Goal: Task Accomplishment & Management: Complete application form

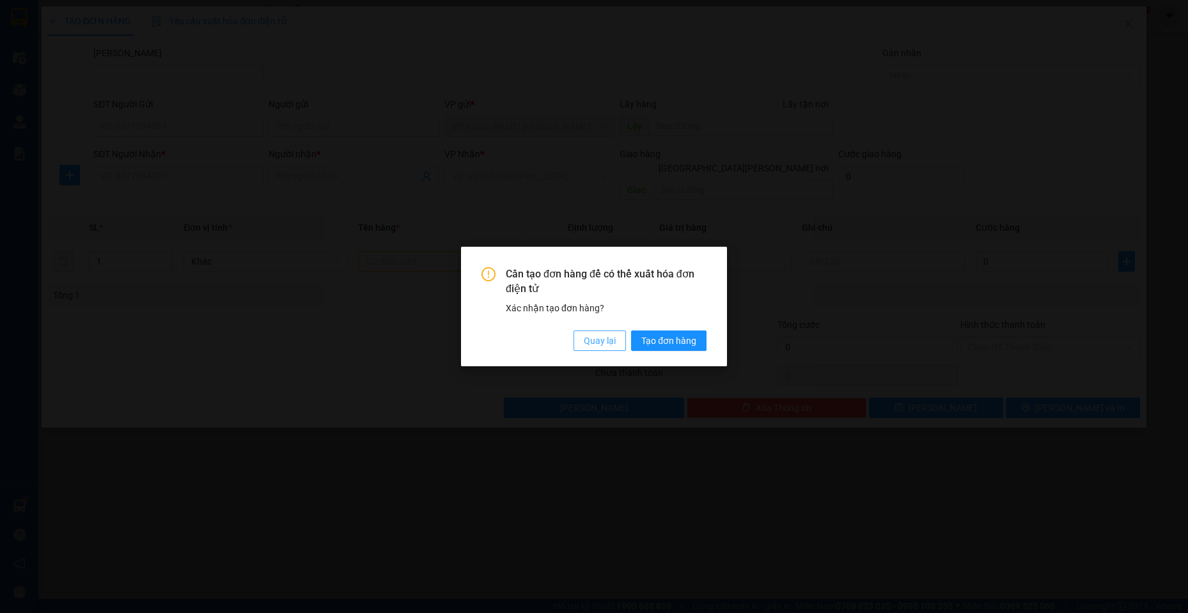
click at [606, 340] on span "Quay lại" at bounding box center [600, 341] width 32 height 14
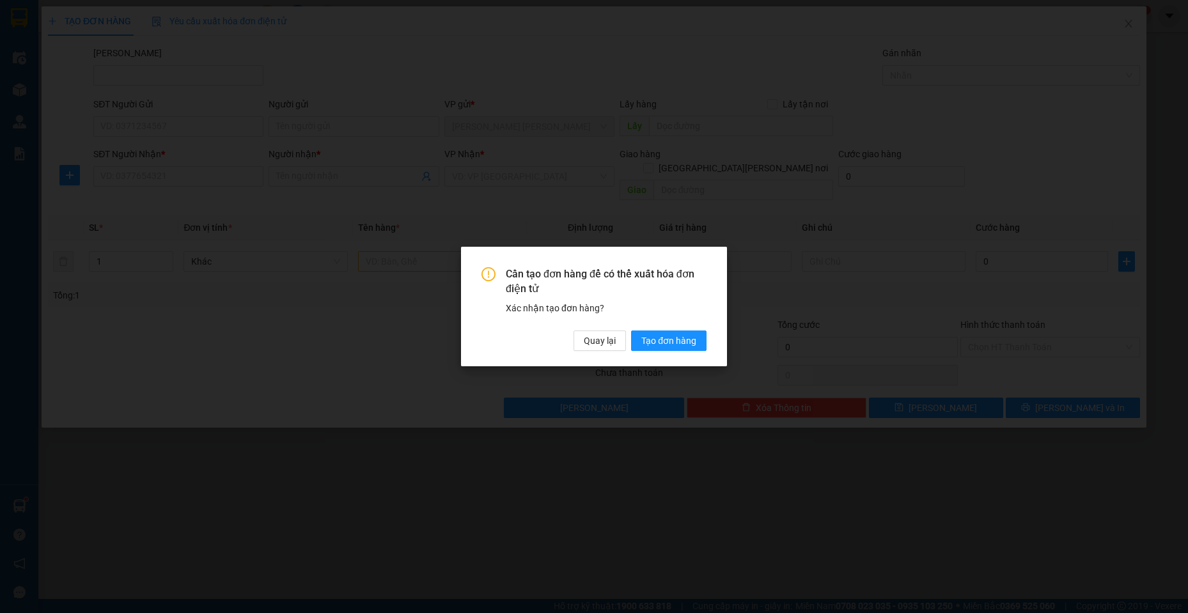
click at [604, 360] on div "Cần tạo đơn hàng để có thể xuất hóa đơn điện tử Xác nhận tạo đơn hàng? Quay lại…" at bounding box center [594, 307] width 266 height 120
click at [606, 340] on span "Quay lại" at bounding box center [600, 341] width 32 height 14
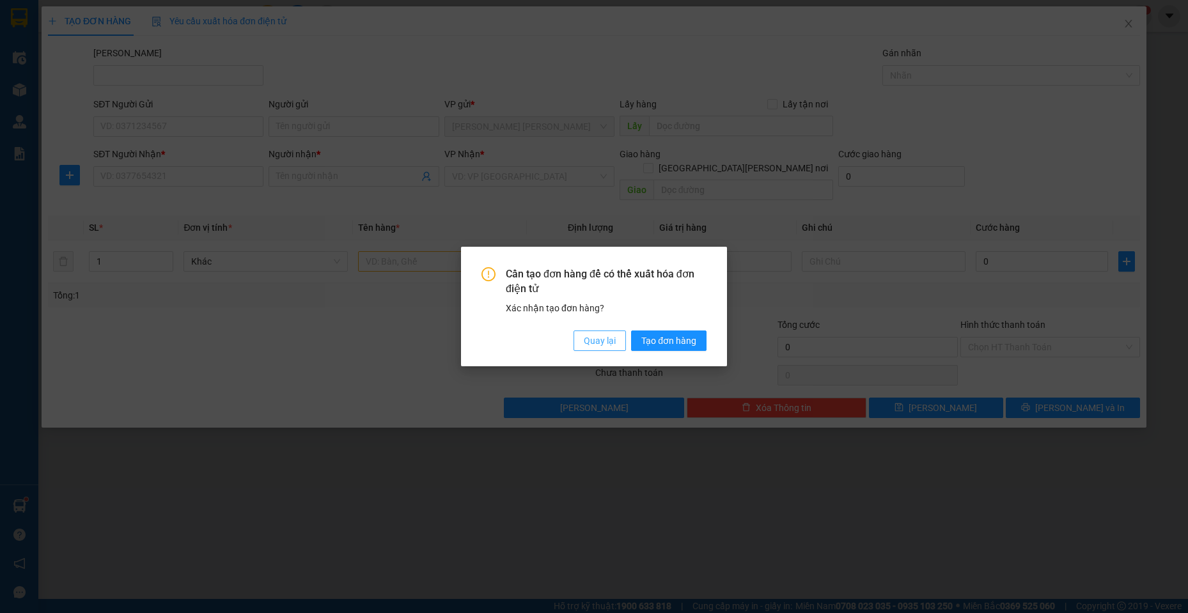
click at [616, 342] on button "Quay lại" at bounding box center [600, 341] width 52 height 20
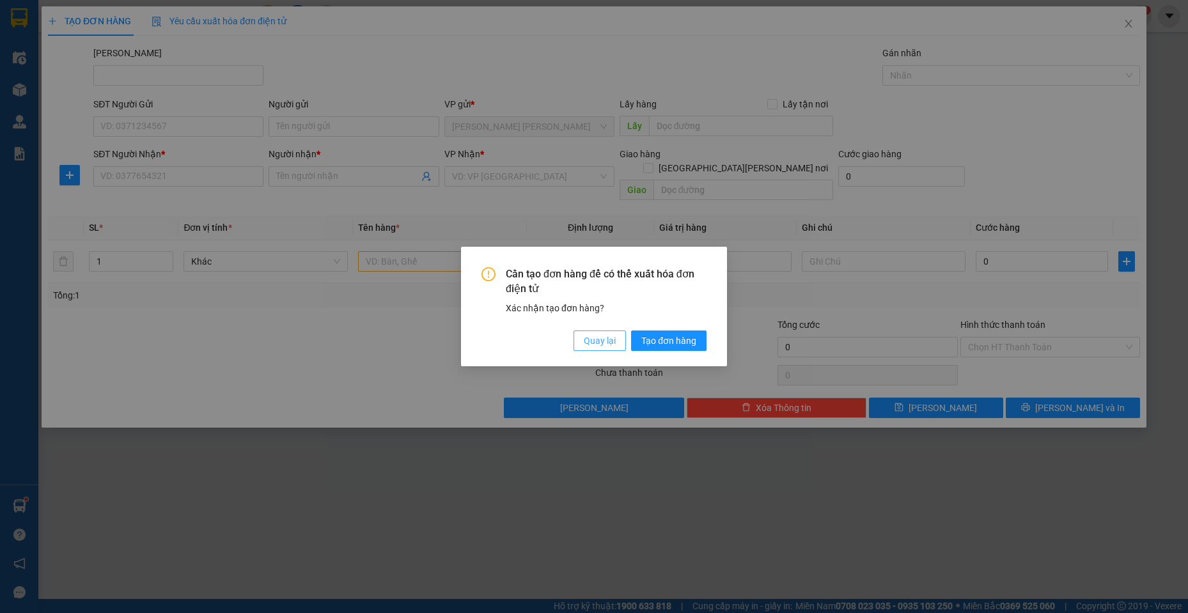
click at [616, 342] on button "Quay lại" at bounding box center [600, 341] width 52 height 20
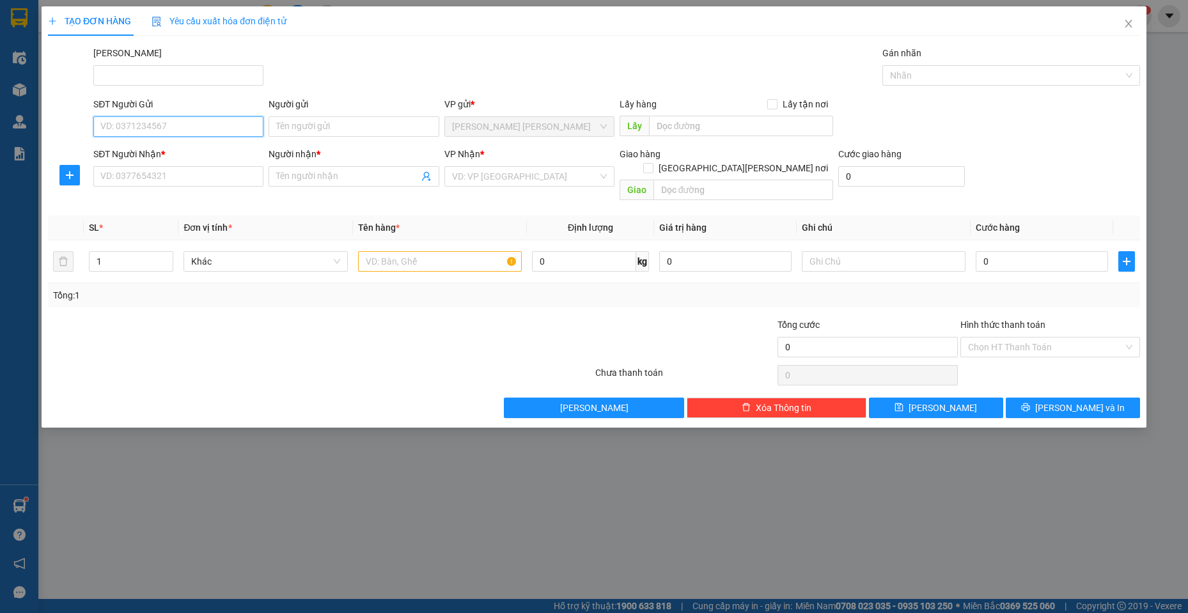
click at [180, 123] on input "SĐT Người Gửi" at bounding box center [178, 126] width 170 height 20
click at [193, 149] on div "0767018505 - [PERSON_NAME]" at bounding box center [178, 152] width 155 height 14
type input "0767018505"
type input "NGỌC"
type input "0941782739"
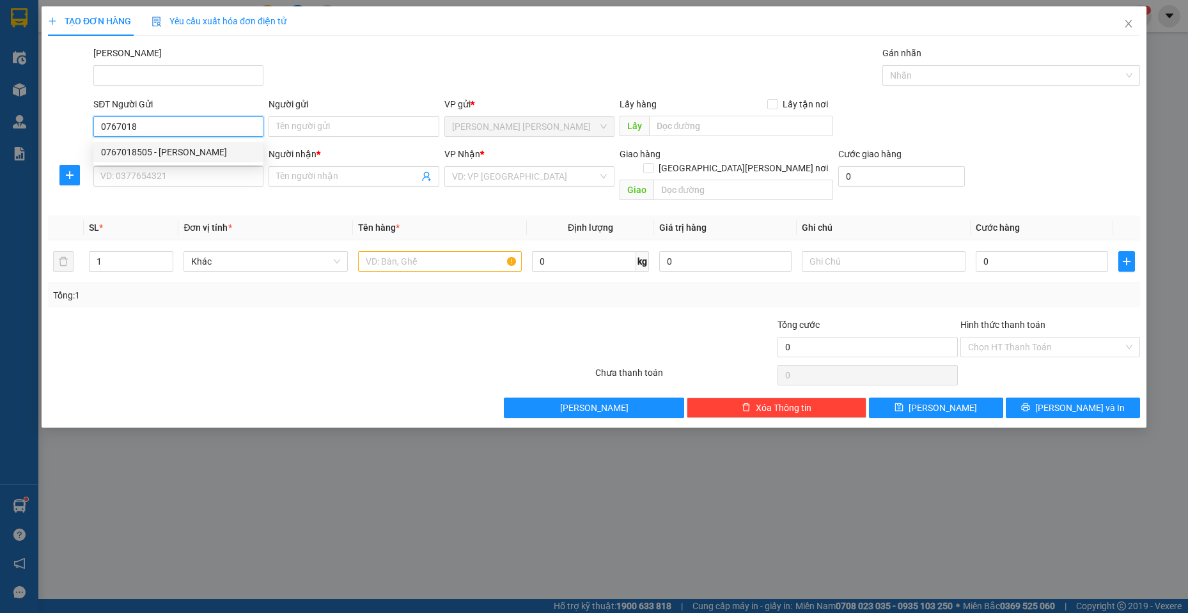
type input "chị [PERSON_NAME]"
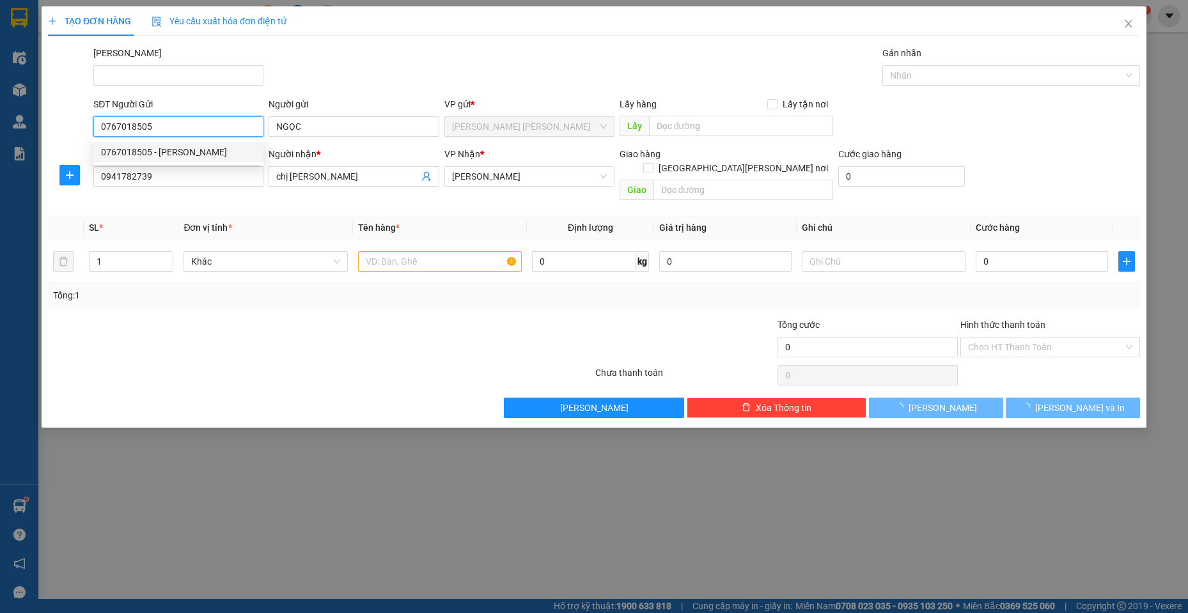
type input "100.000"
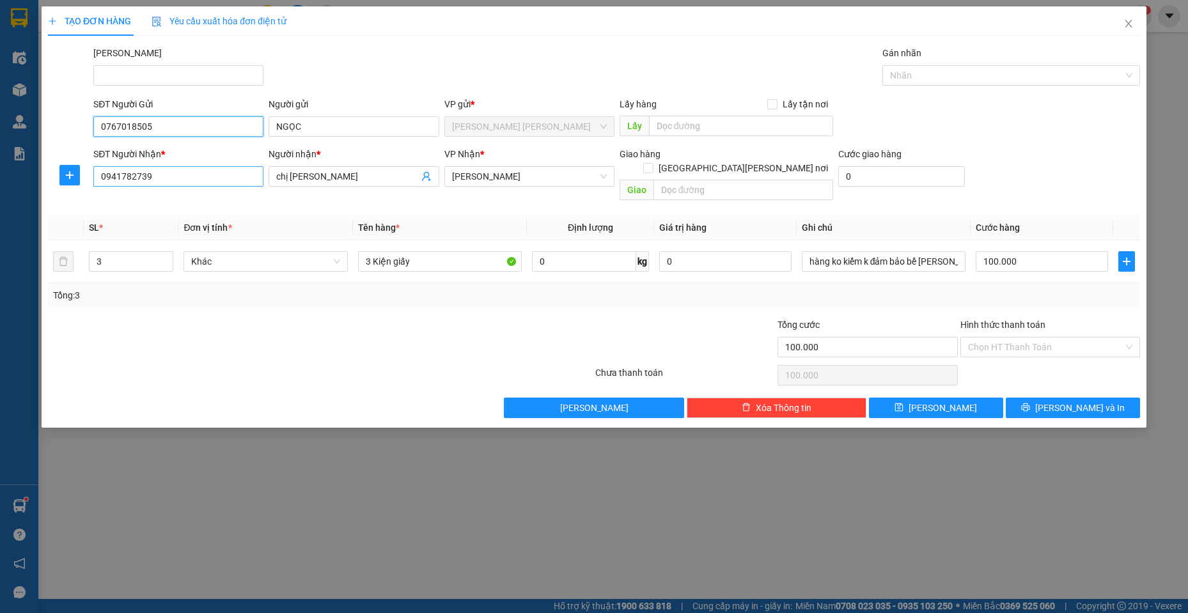
type input "0767018505"
click at [201, 184] on input "0941782739" at bounding box center [178, 176] width 170 height 20
click at [201, 183] on input "0941782739" at bounding box center [178, 176] width 170 height 20
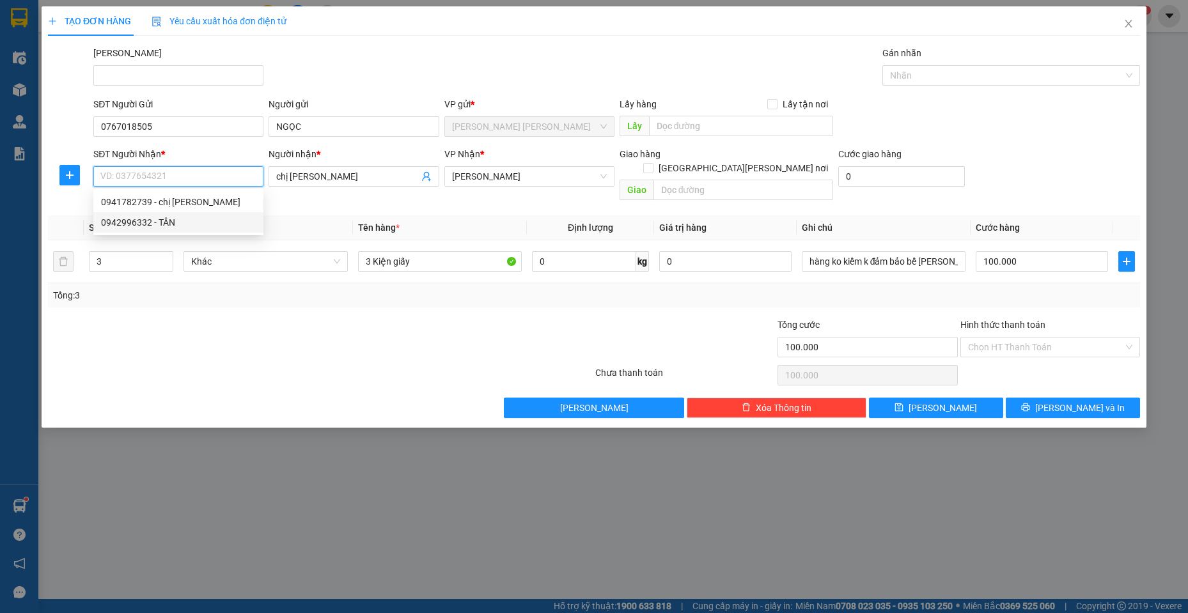
click at [202, 219] on div "0942996332 - TÂN" at bounding box center [178, 223] width 155 height 14
type input "0942996332"
type input "TÂN"
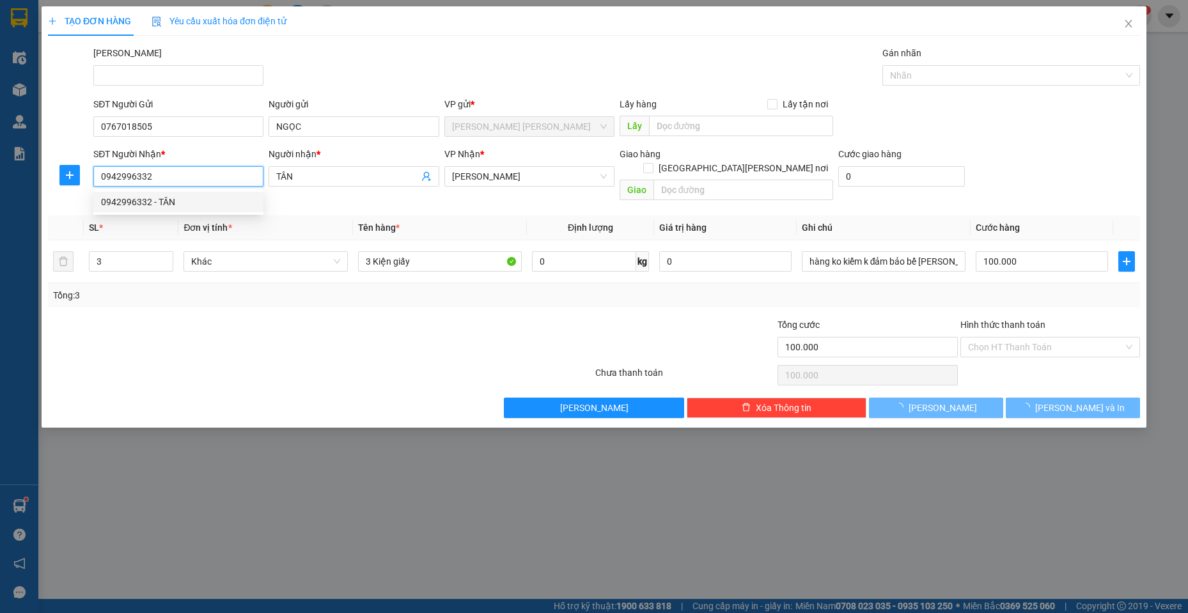
type input "60.000"
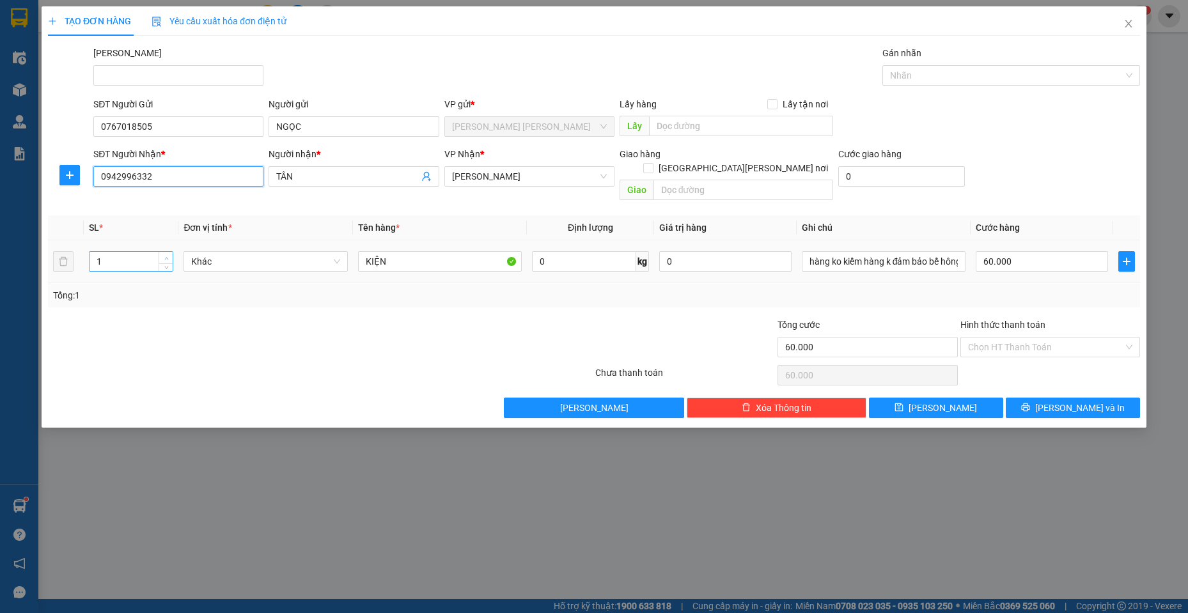
type input "0942996332"
type input "2"
click at [166, 256] on icon "up" at bounding box center [166, 258] width 4 height 4
drag, startPoint x: 382, startPoint y: 246, endPoint x: 368, endPoint y: 250, distance: 14.2
click at [368, 251] on input "KIỆN" at bounding box center [440, 261] width 164 height 20
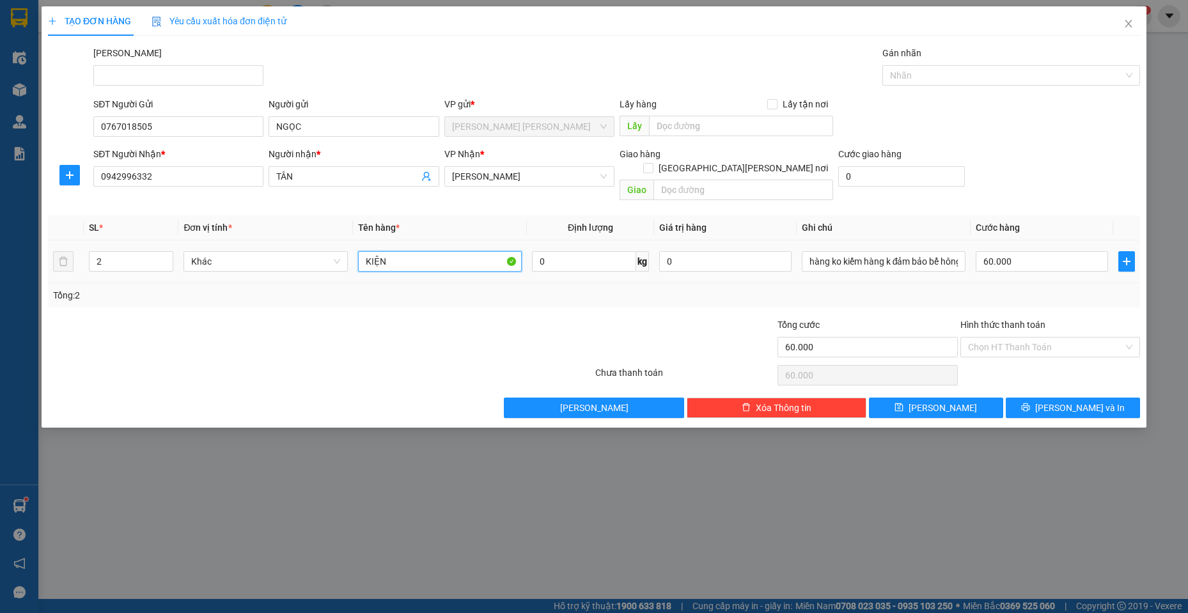
click at [64, 253] on tr "2 [PERSON_NAME] 0 kg 0 hàng ko kiểm hàng k đảm bảo bể hông [PERSON_NAME] [PERSO…" at bounding box center [594, 261] width 1092 height 43
type input "2 KIỆN"
click at [1060, 253] on input "60.000" at bounding box center [1042, 261] width 132 height 20
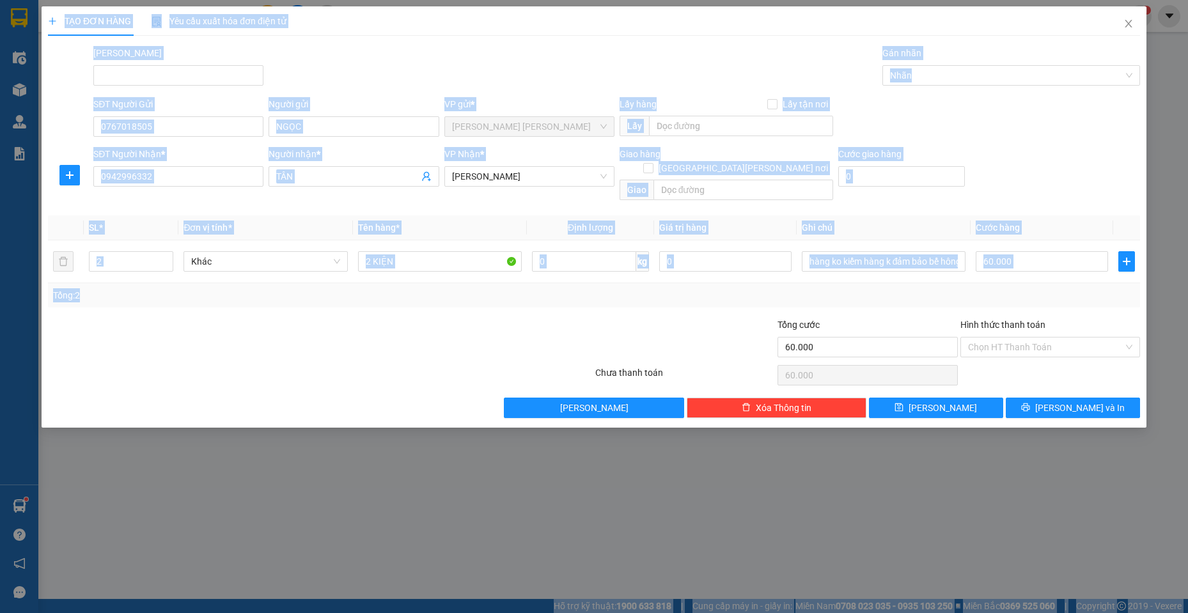
drag, startPoint x: 1227, startPoint y: 475, endPoint x: 1227, endPoint y: 342, distance: 133.0
click at [1188, 342] on html "Kết quả [PERSON_NAME] ( 1433 ) Bộ lọc Mã ĐH Trạng thái Món hàng [PERSON_NAME] […" at bounding box center [594, 306] width 1188 height 613
click at [1075, 251] on input "60.000" at bounding box center [1042, 261] width 132 height 20
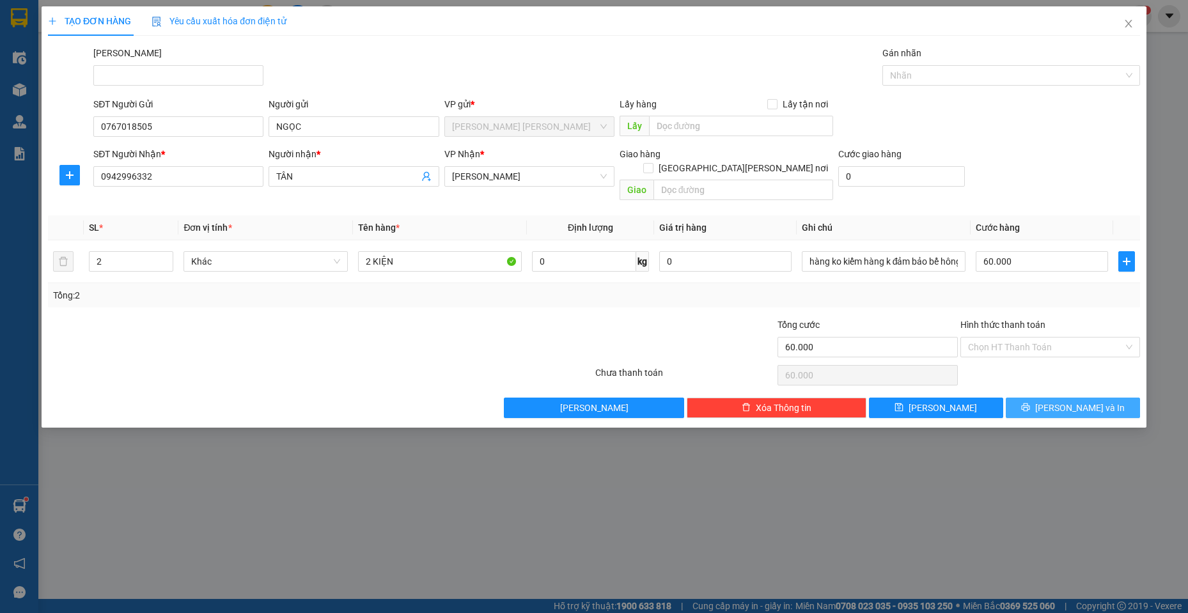
click at [1087, 401] on span "[PERSON_NAME] và In" at bounding box center [1081, 408] width 90 height 14
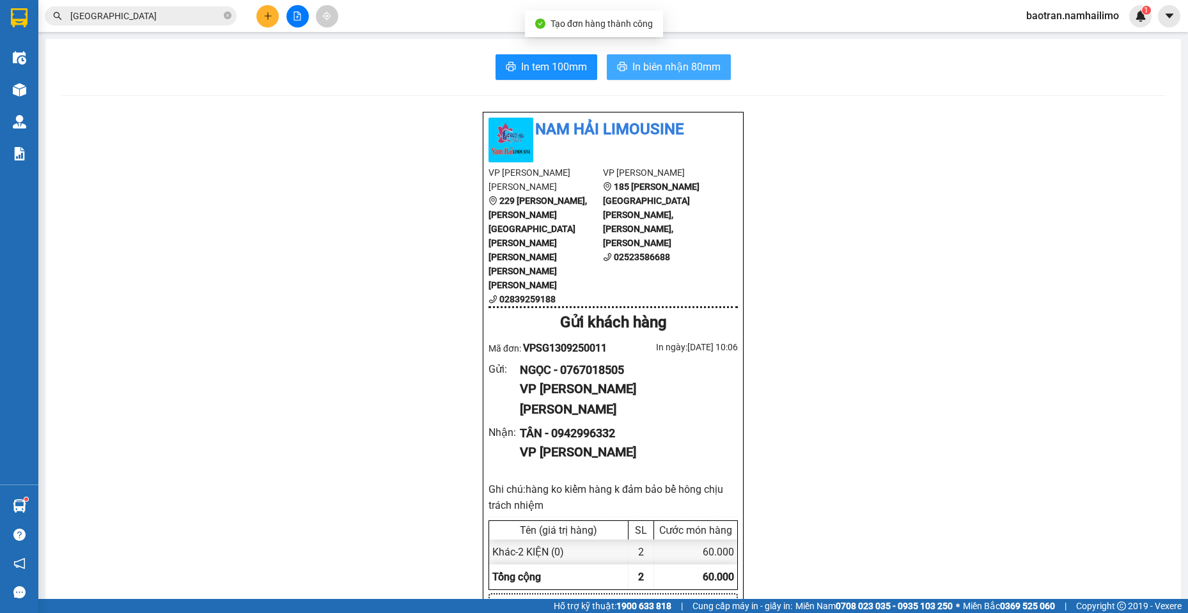
click at [646, 58] on button "In biên nhận 80mm" at bounding box center [669, 67] width 124 height 26
click at [277, 17] on button at bounding box center [267, 16] width 22 height 22
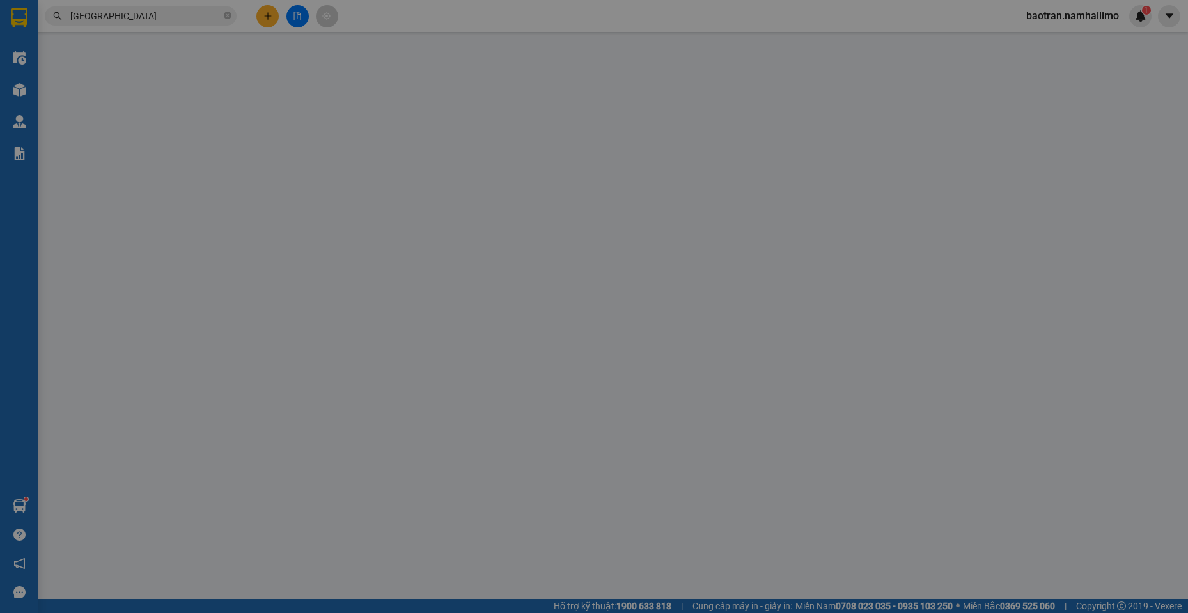
click at [272, 13] on div "Yêu cầu xuất hóa đơn điện tử" at bounding box center [219, 20] width 135 height 29
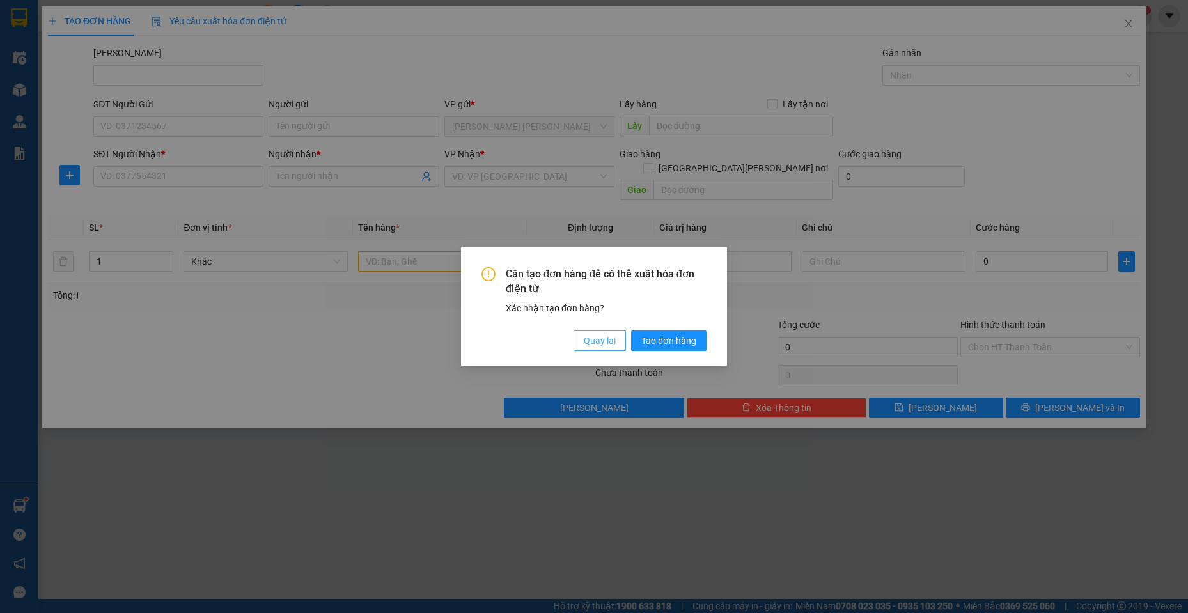
click at [603, 346] on span "Quay lại" at bounding box center [600, 341] width 32 height 14
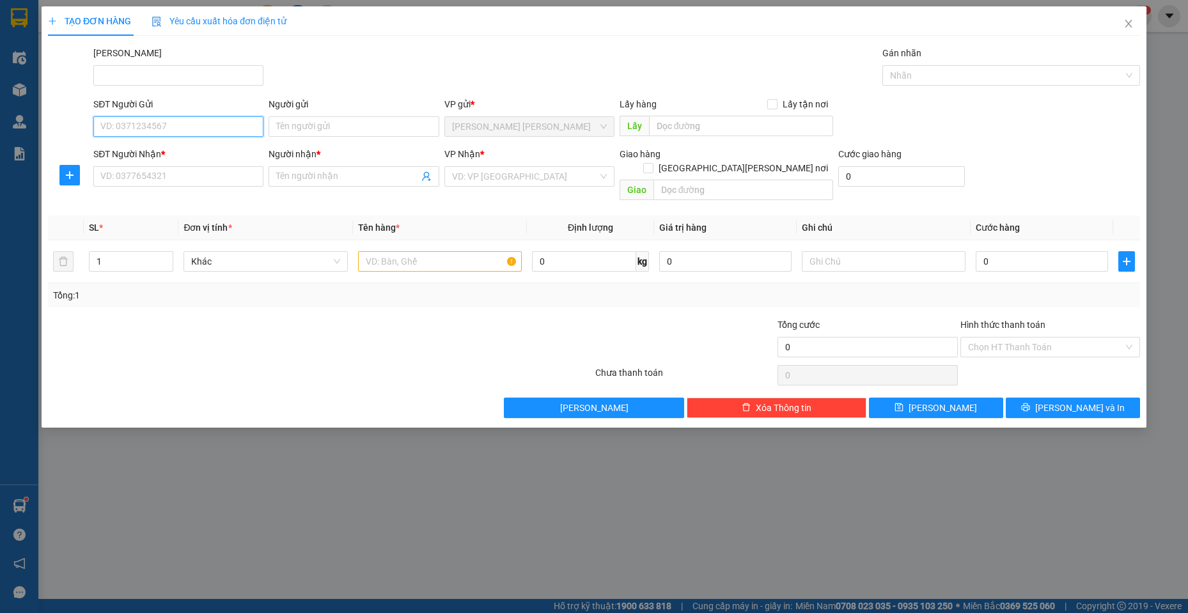
drag, startPoint x: 179, startPoint y: 132, endPoint x: 151, endPoint y: 111, distance: 35.2
click at [178, 132] on input "SĐT Người Gửi" at bounding box center [178, 126] width 170 height 20
click at [204, 151] on div "0767444079 - NGỌC TVP" at bounding box center [178, 152] width 155 height 14
type input "0767444079"
type input "NGỌC TVP"
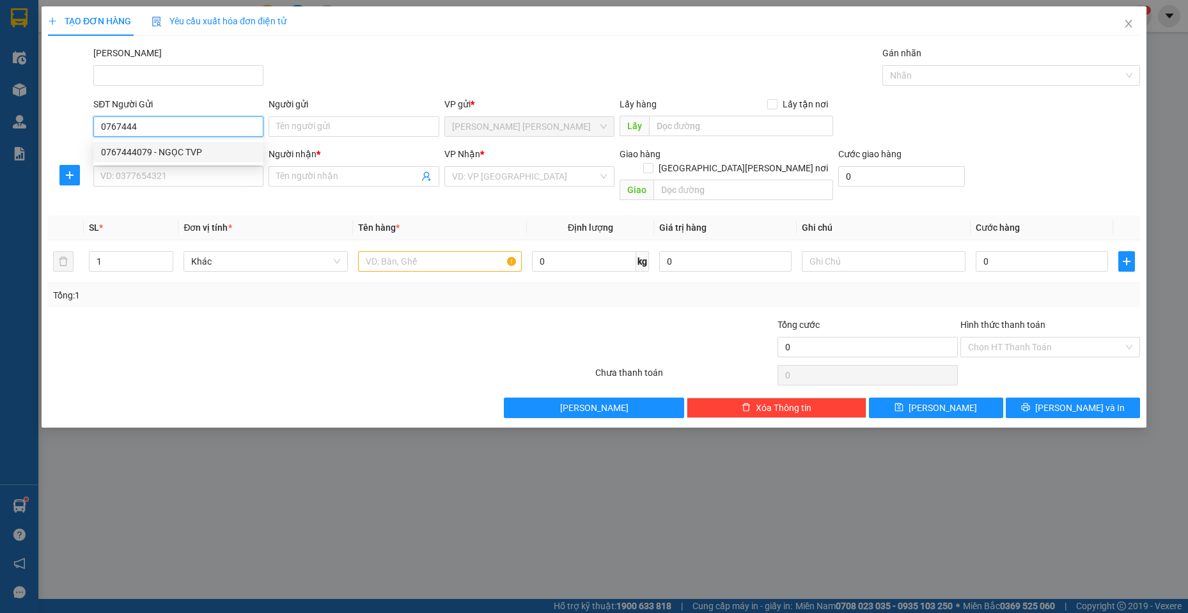
type input "0978237775"
type input "ĐAN TVP"
type input "40.000"
type input "0767444079"
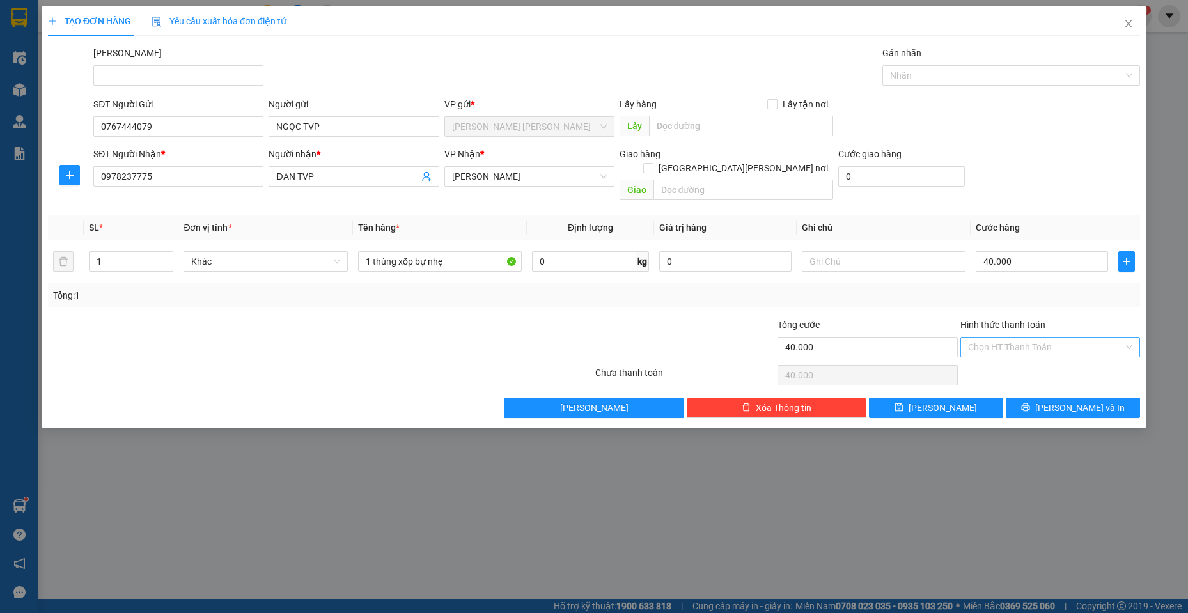
click at [1003, 338] on input "Hình thức thanh toán" at bounding box center [1045, 347] width 155 height 19
click at [997, 363] on div "Tại văn phòng" at bounding box center [1050, 359] width 164 height 14
type input "0"
click at [1030, 403] on icon "printer" at bounding box center [1025, 407] width 9 height 9
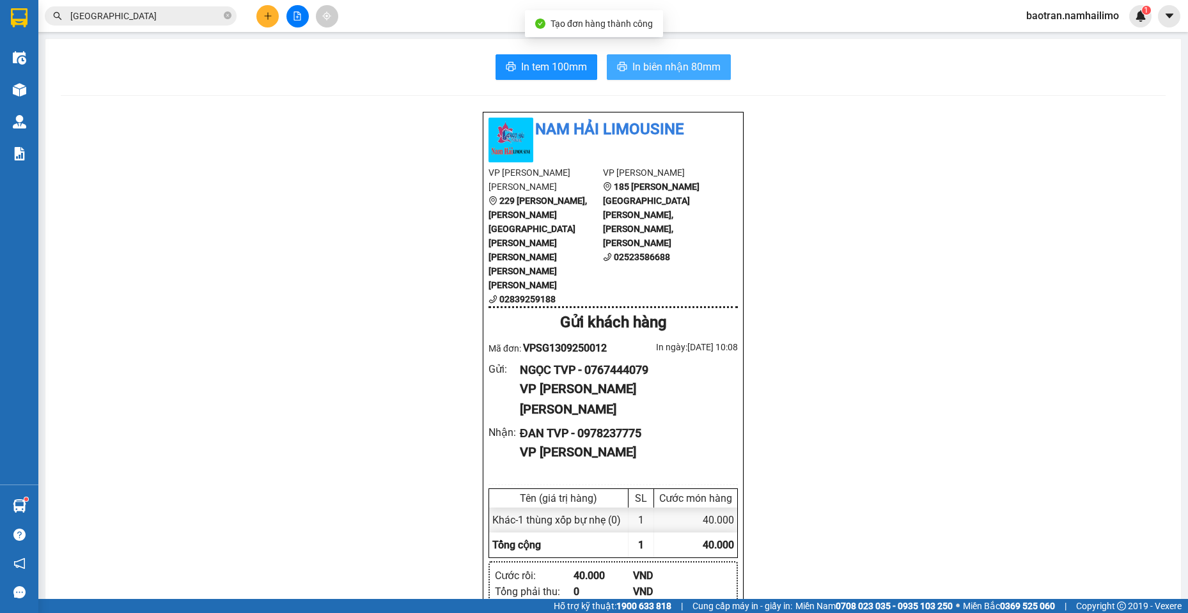
click at [658, 67] on span "In biên nhận 80mm" at bounding box center [677, 67] width 88 height 16
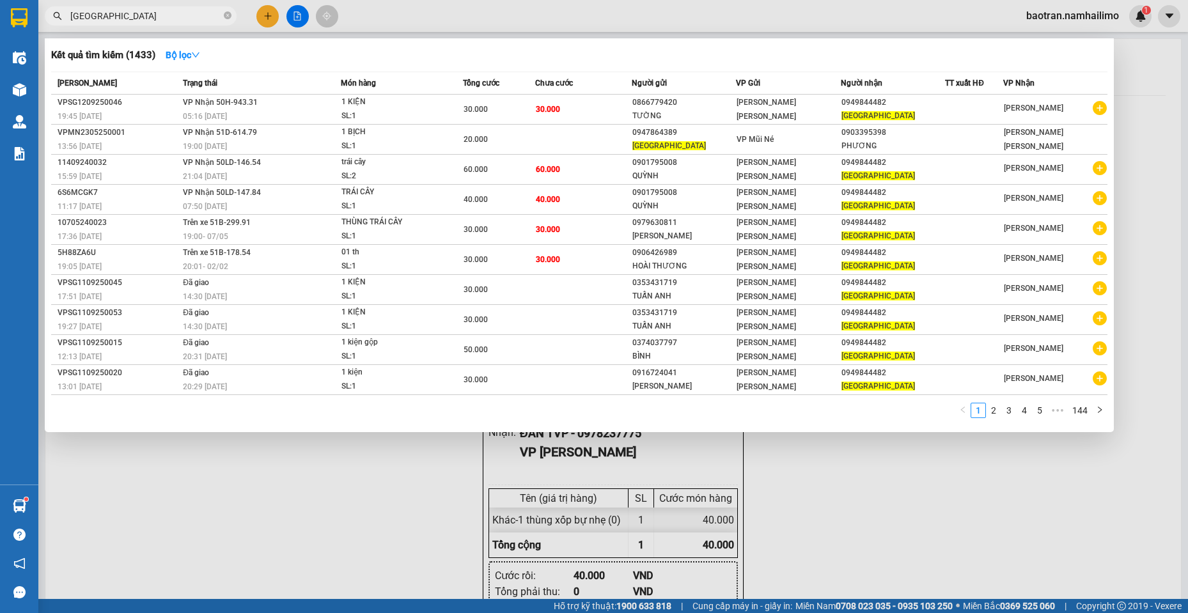
click at [145, 23] on span "[GEOGRAPHIC_DATA]" at bounding box center [141, 15] width 192 height 19
click at [143, 17] on input "[GEOGRAPHIC_DATA]" at bounding box center [145, 16] width 151 height 14
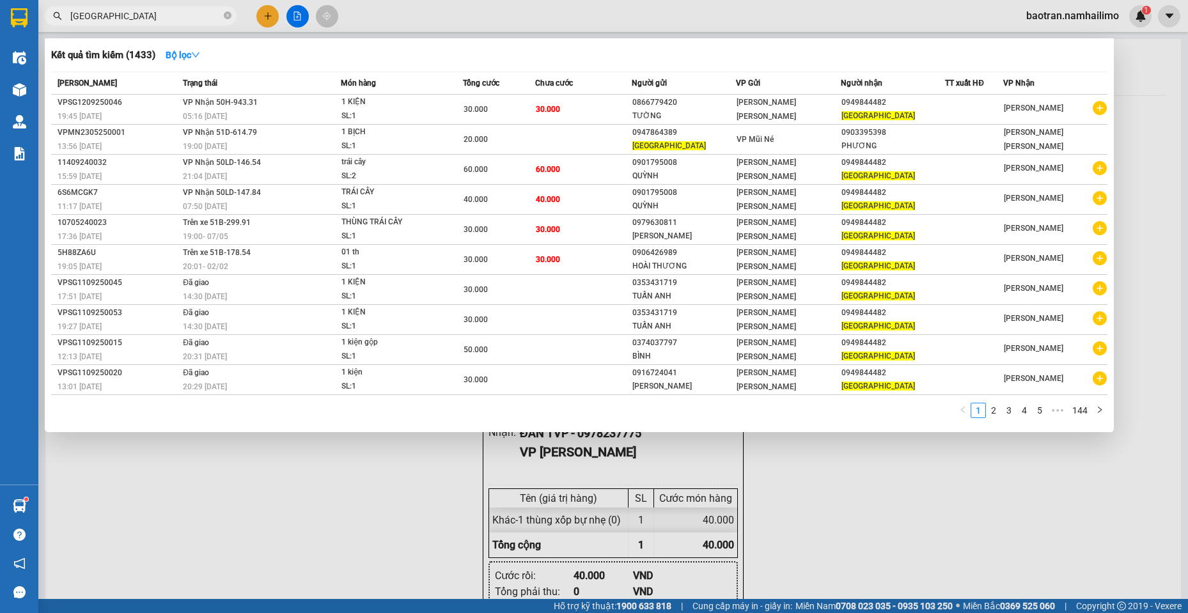
drag, startPoint x: 143, startPoint y: 17, endPoint x: 148, endPoint y: 6, distance: 11.8
click at [148, 6] on span "[GEOGRAPHIC_DATA]" at bounding box center [141, 15] width 192 height 19
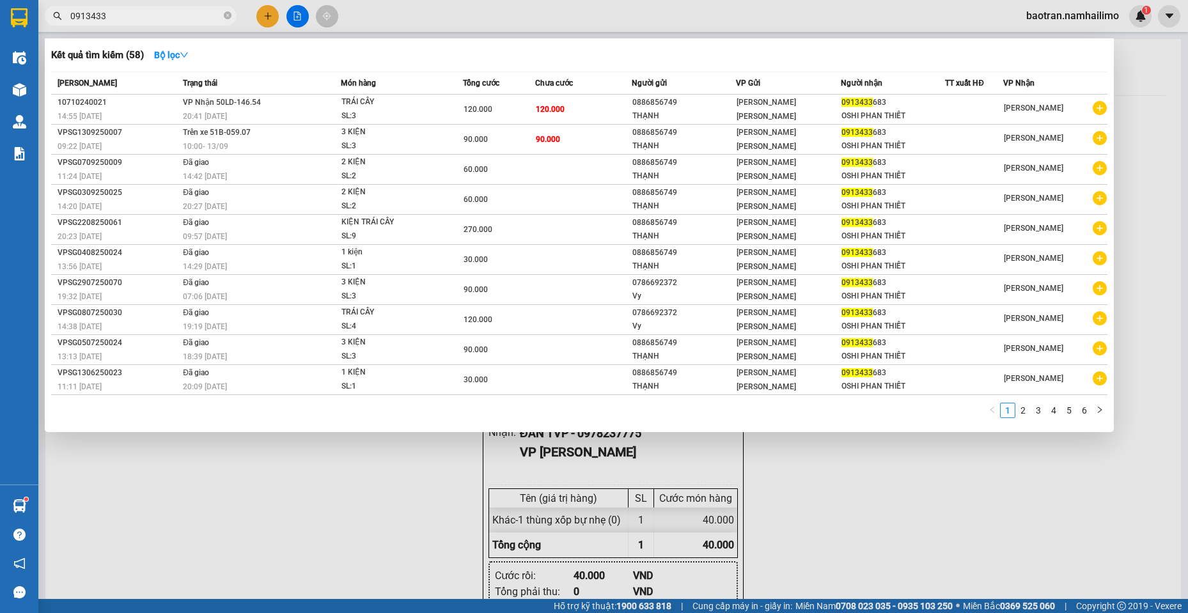
type input "0913433"
